Goal: Check status

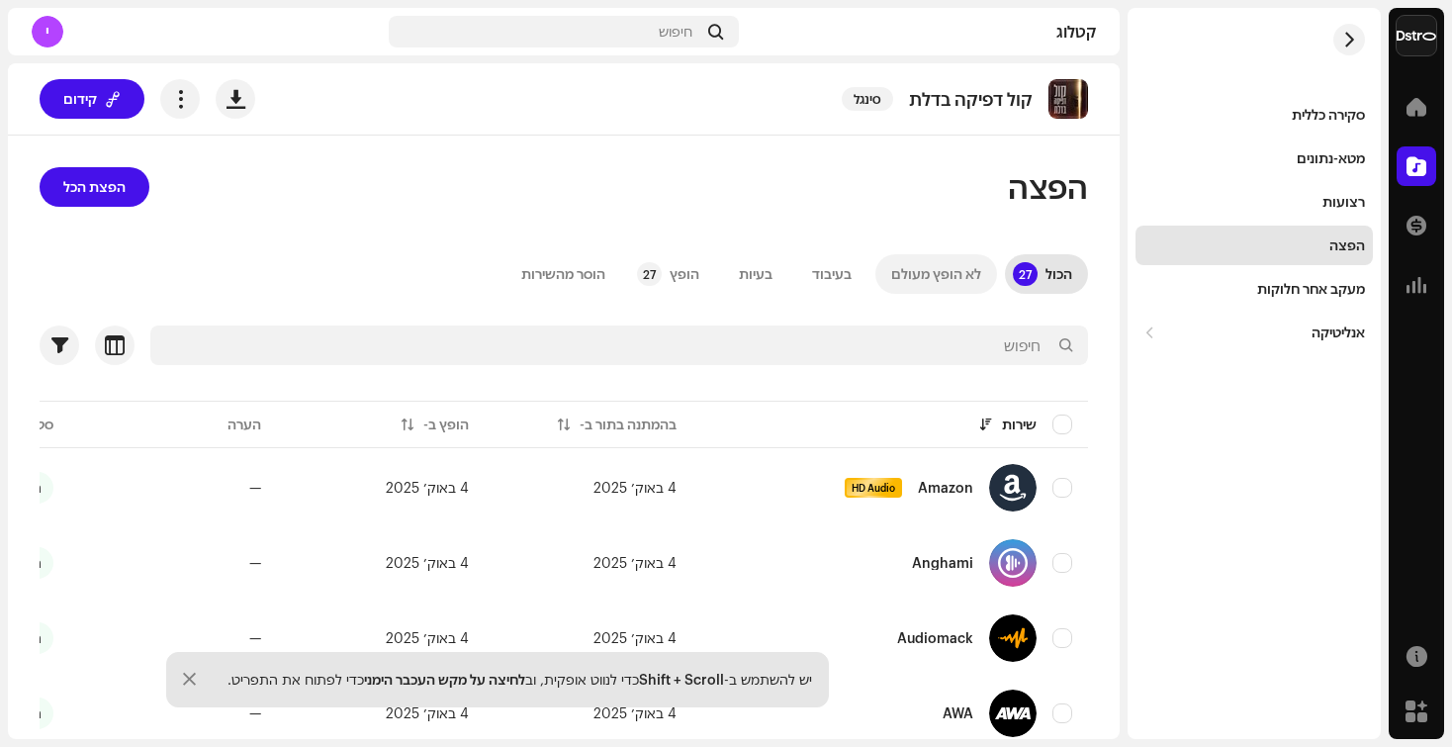
click at [962, 259] on div "לא הופץ מעולם" at bounding box center [936, 274] width 90 height 40
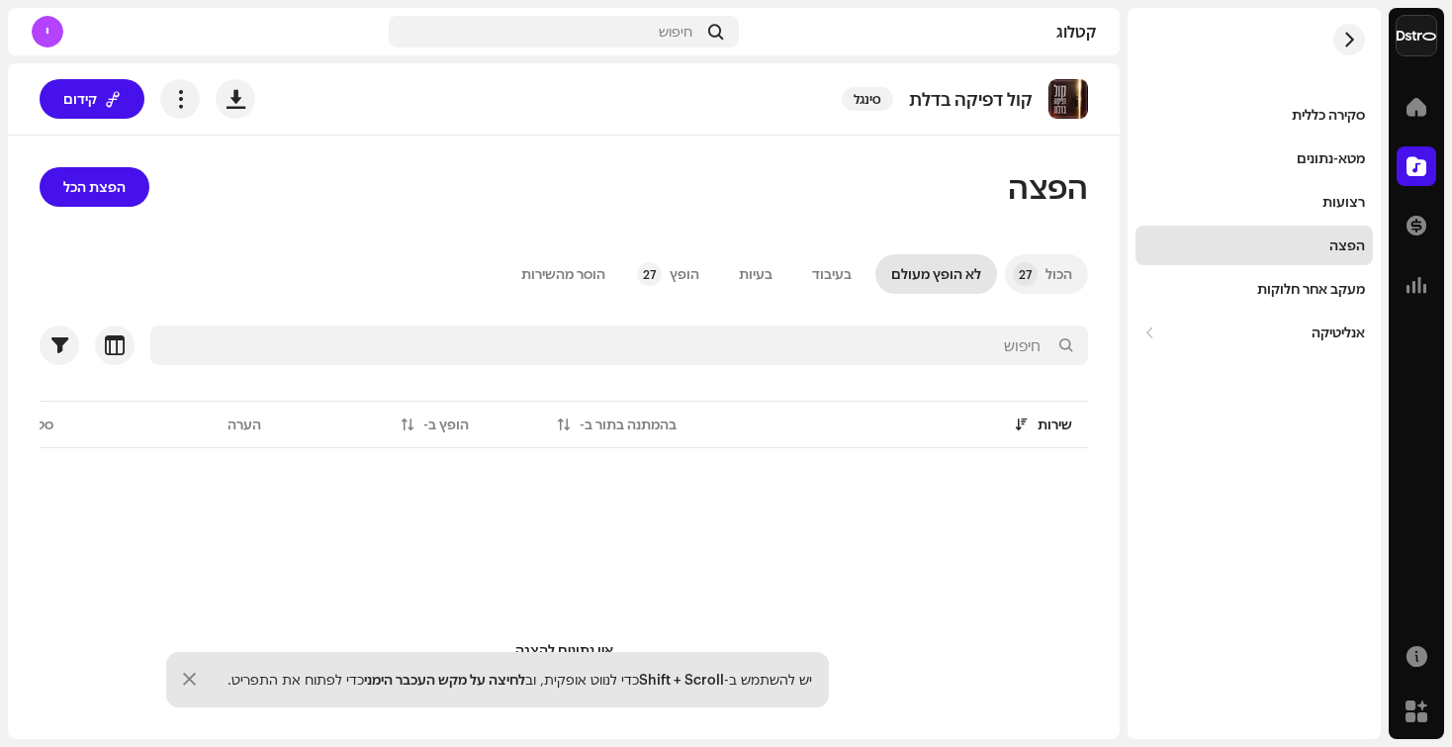
click at [1034, 277] on p-badge "27" at bounding box center [1025, 274] width 25 height 24
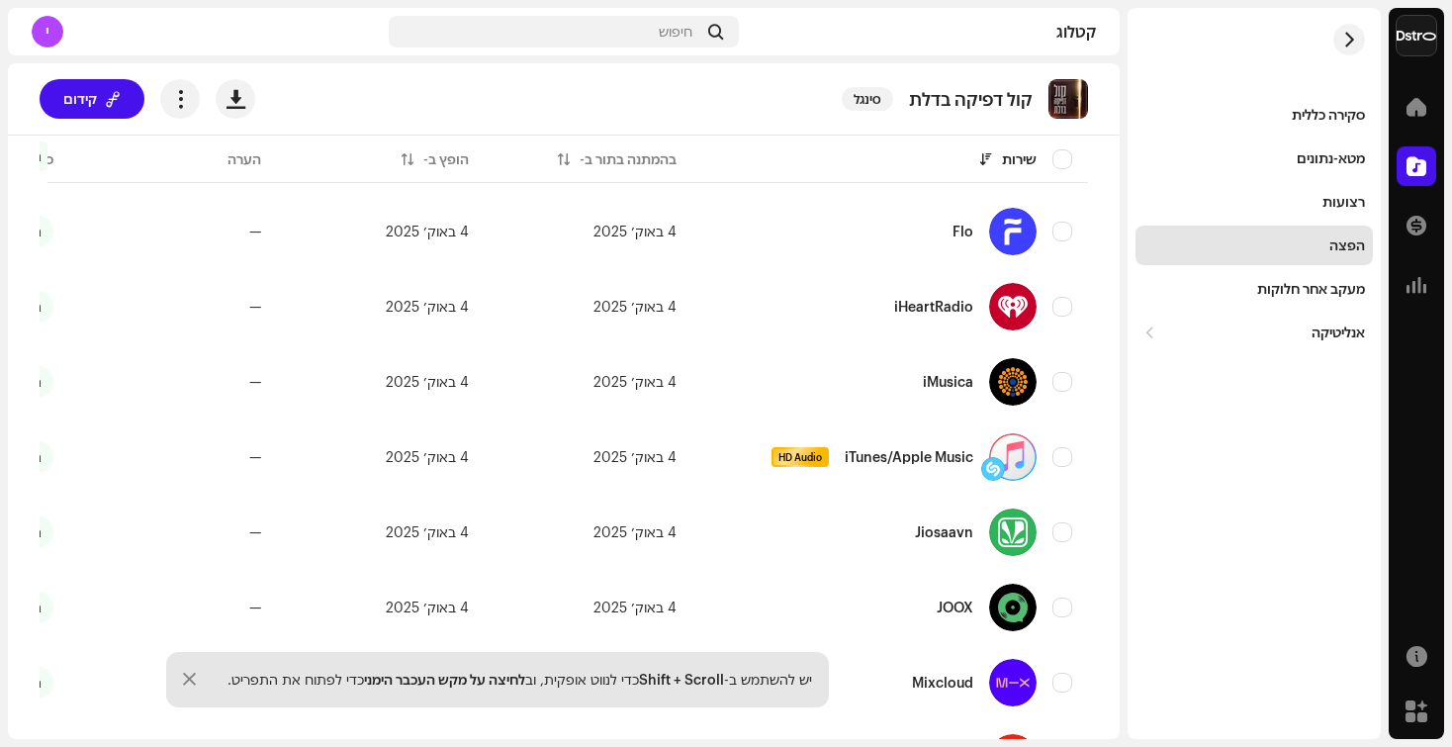
scroll to position [857, 0]
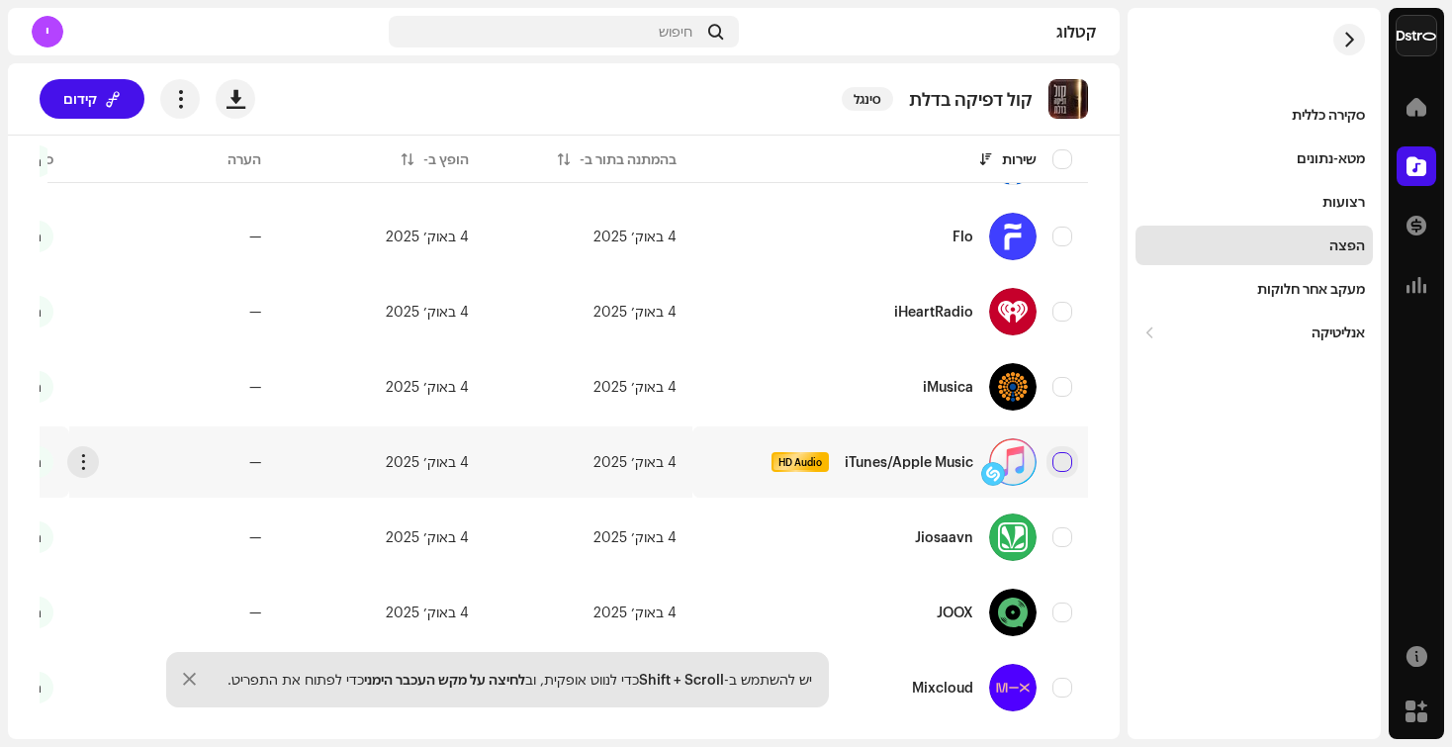
click at [1067, 470] on input "checkbox" at bounding box center [1062, 462] width 20 height 20
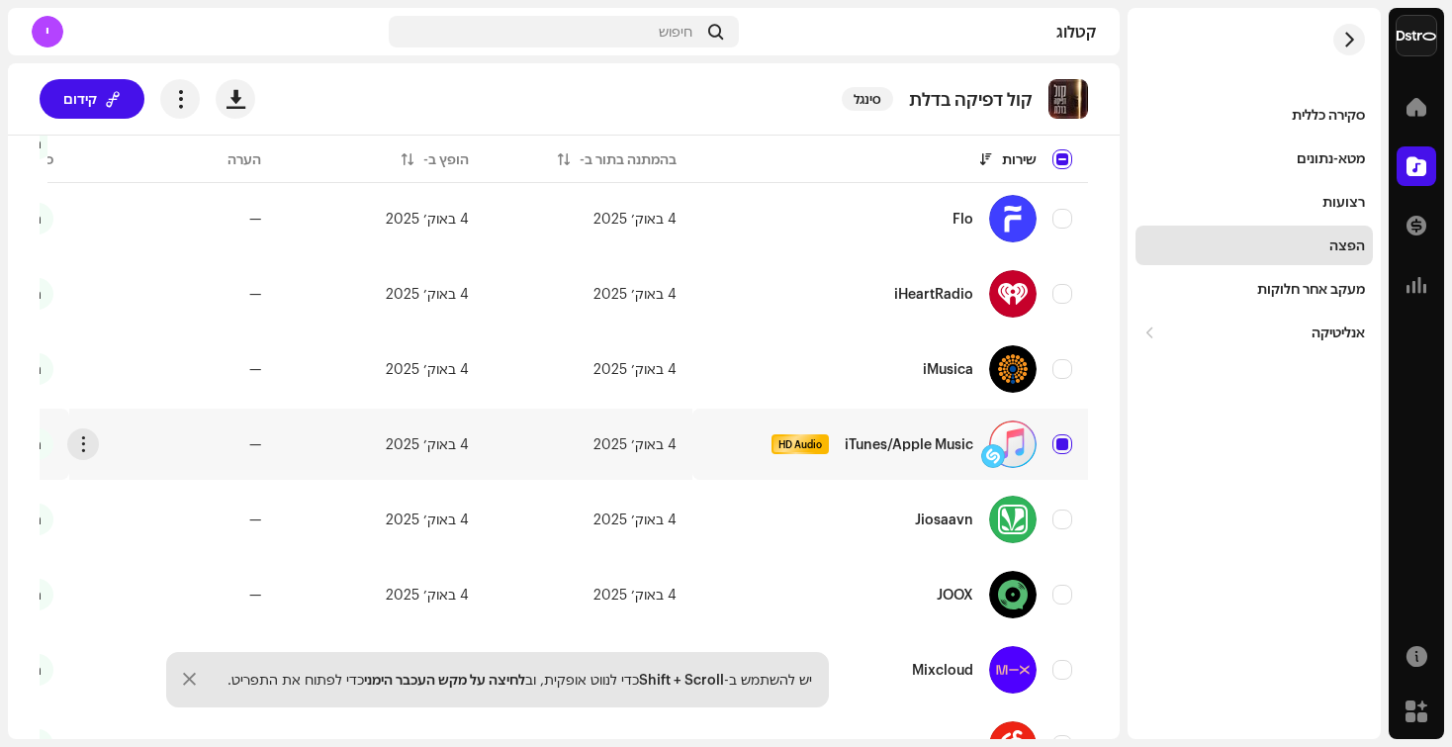
scroll to position [913, 0]
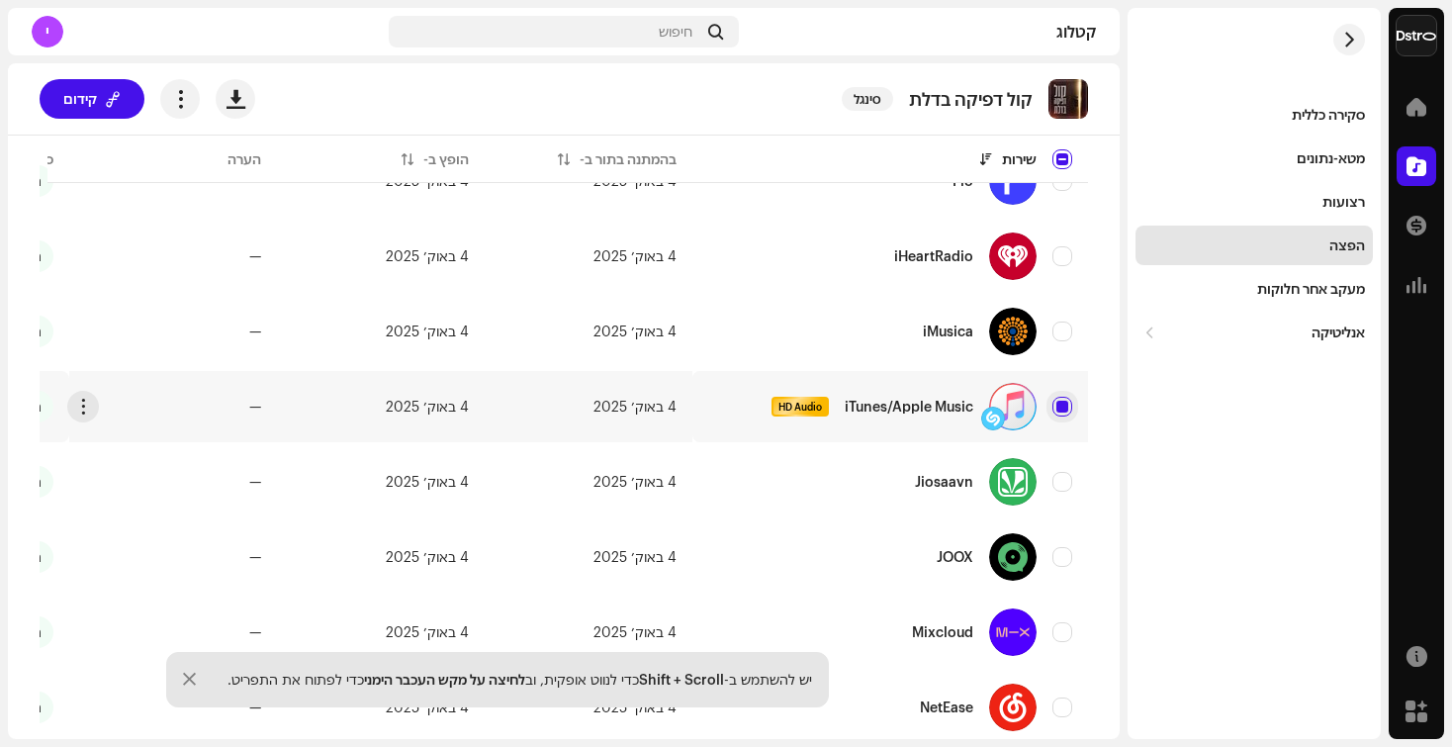
click at [1056, 413] on input "Row Selected" at bounding box center [1062, 407] width 20 height 20
checkbox input "false"
click at [1416, 127] on div "דף הבית" at bounding box center [1415, 106] width 55 height 55
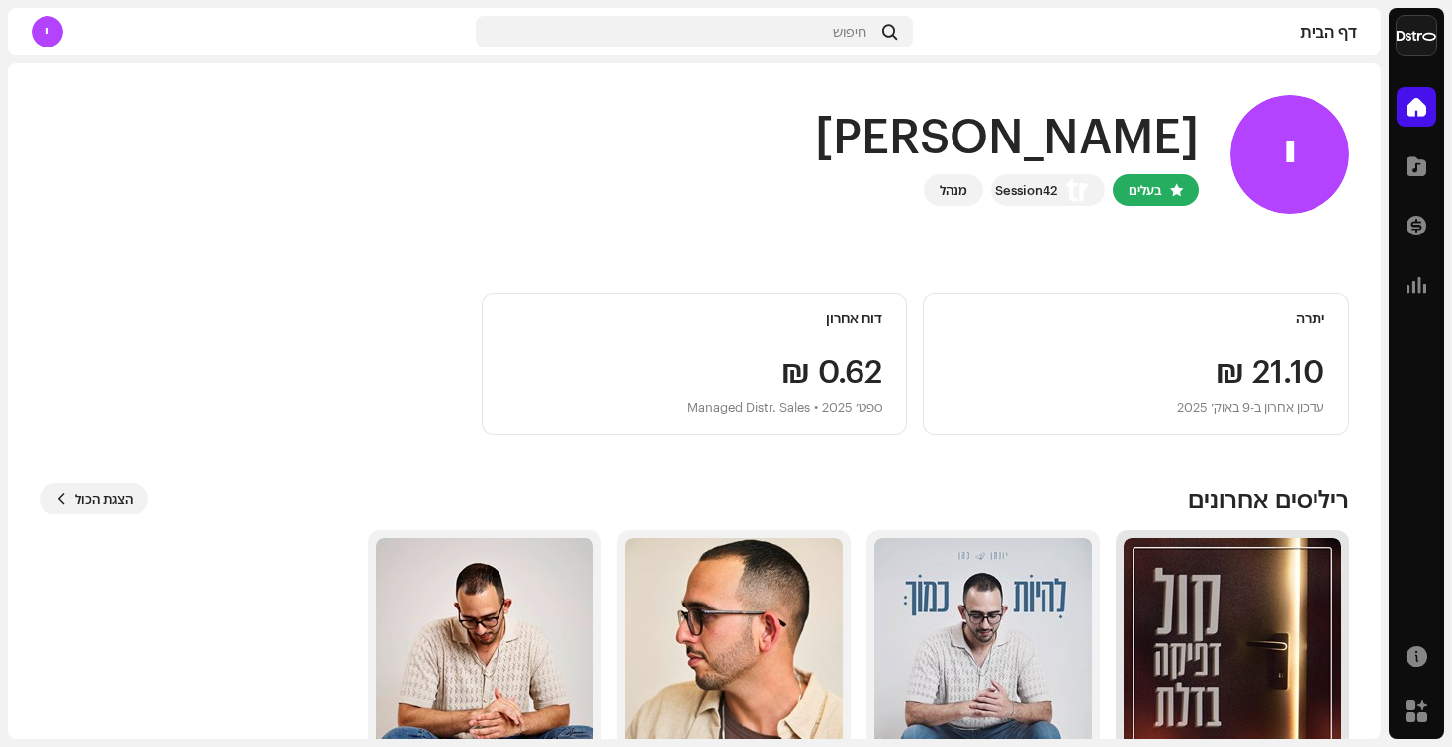
click at [1333, 645] on img at bounding box center [1232, 647] width 218 height 218
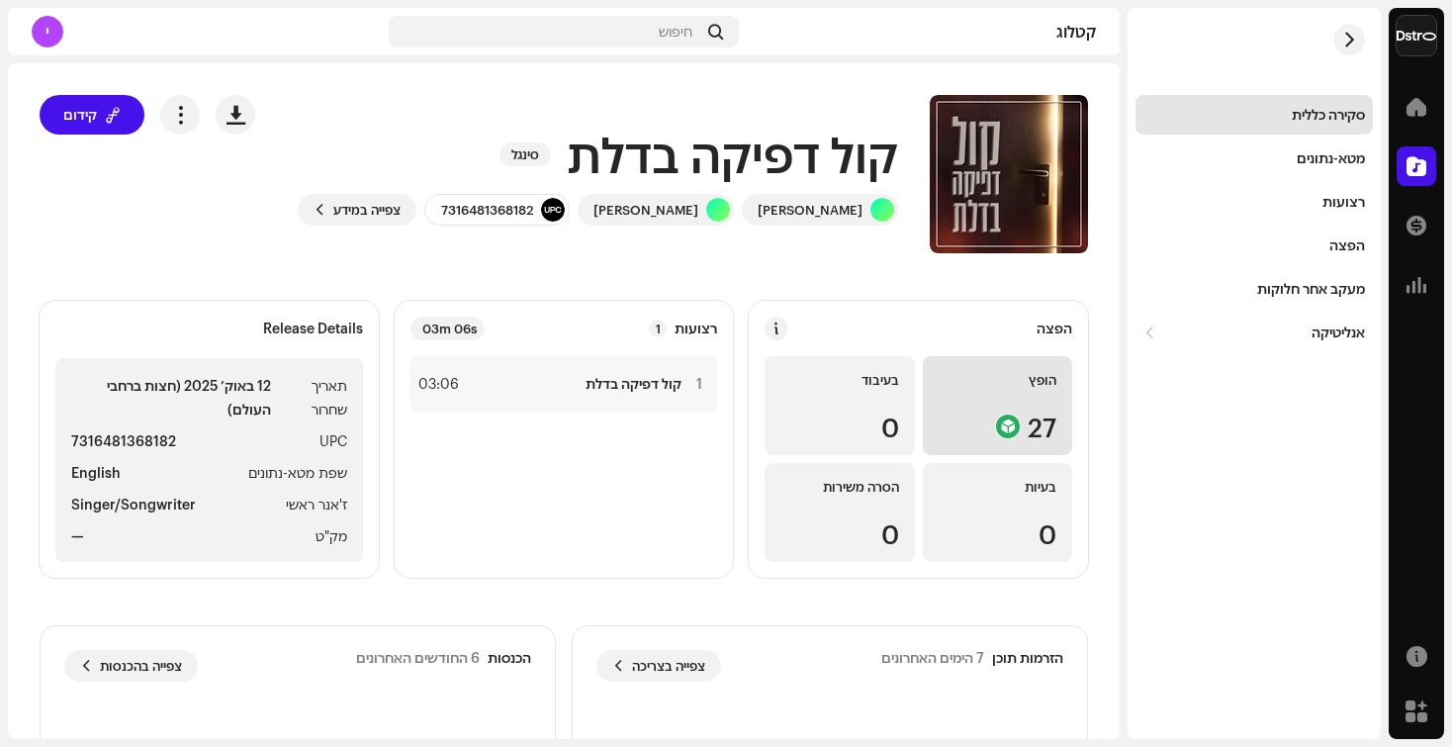
click at [1036, 400] on div "הופץ 27" at bounding box center [997, 405] width 149 height 99
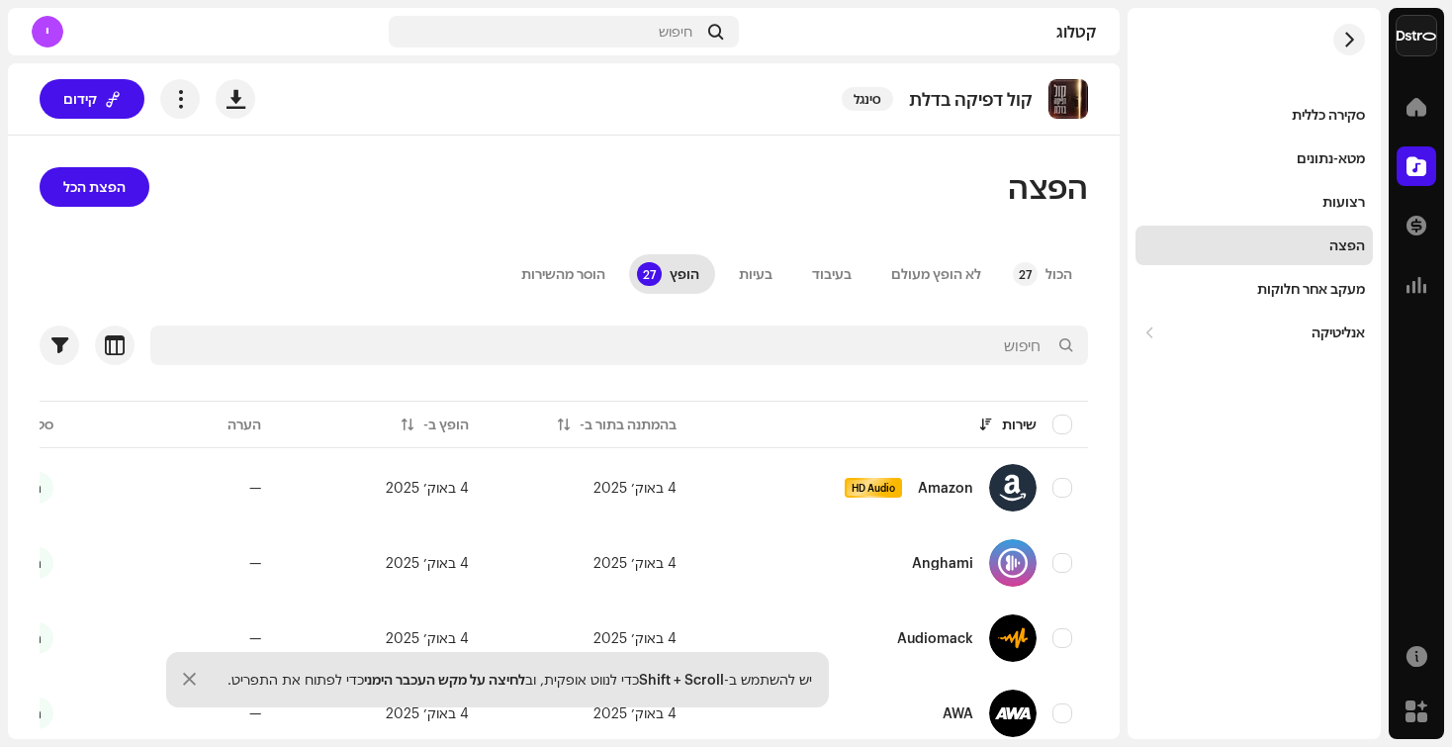
click at [1305, 246] on div "הפצה" at bounding box center [1254, 245] width 222 height 16
click at [93, 484] on button "button" at bounding box center [83, 488] width 32 height 32
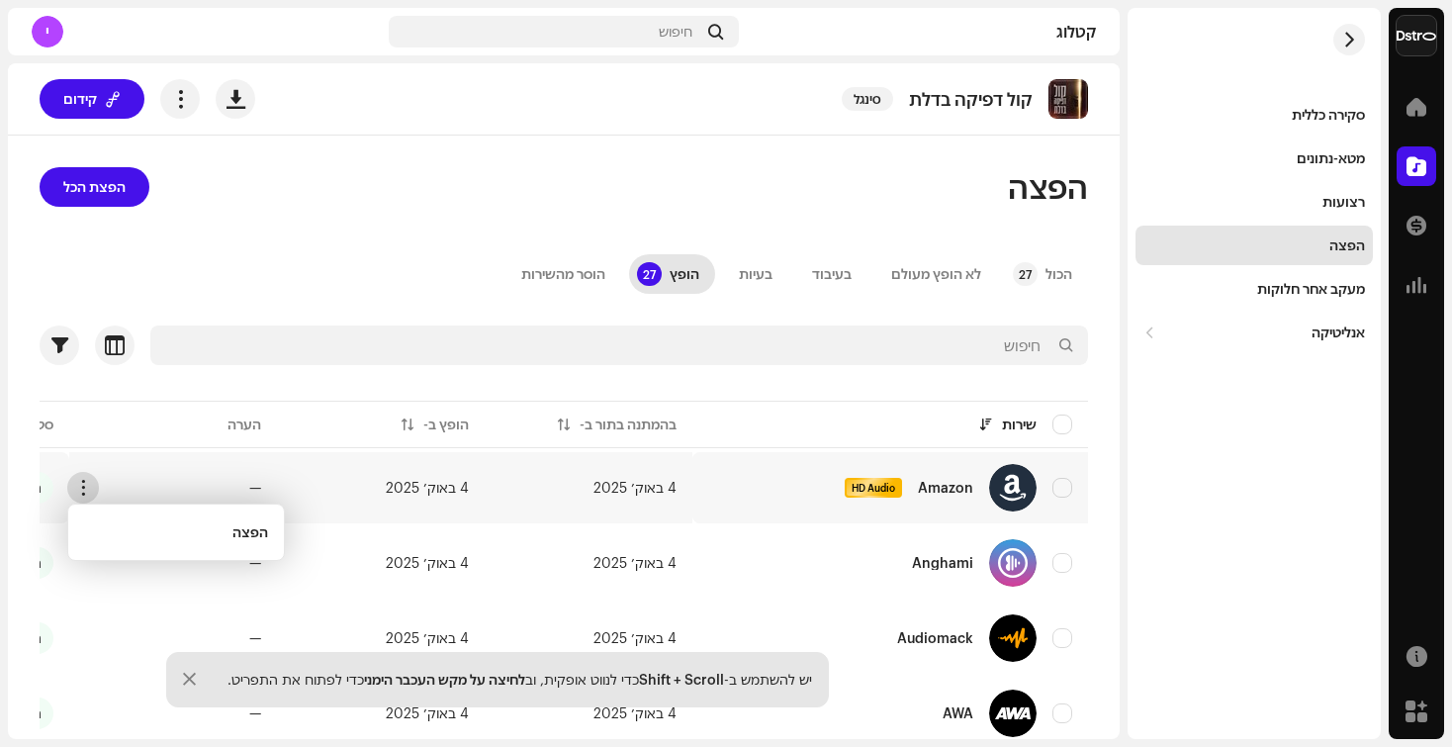
click at [93, 484] on button "button" at bounding box center [83, 488] width 32 height 32
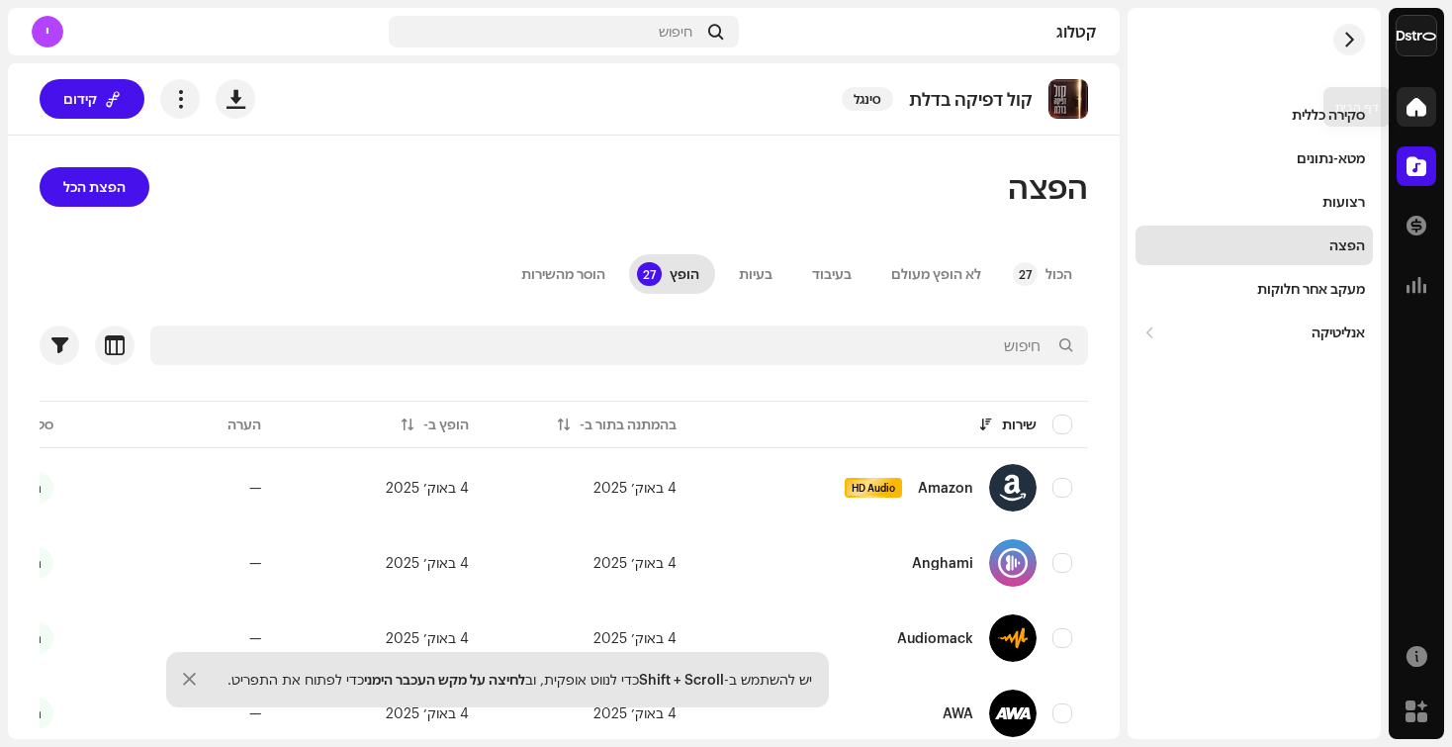
click at [1406, 106] on span at bounding box center [1416, 107] width 20 height 16
